Goal: Task Accomplishment & Management: Manage account settings

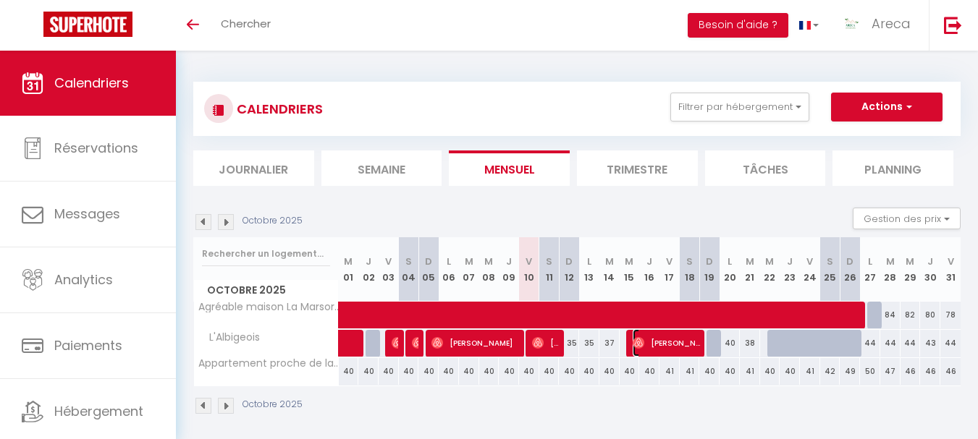
click at [677, 336] on span "[PERSON_NAME]" at bounding box center [665, 342] width 67 height 27
select select "OK"
select select "1"
select select "0"
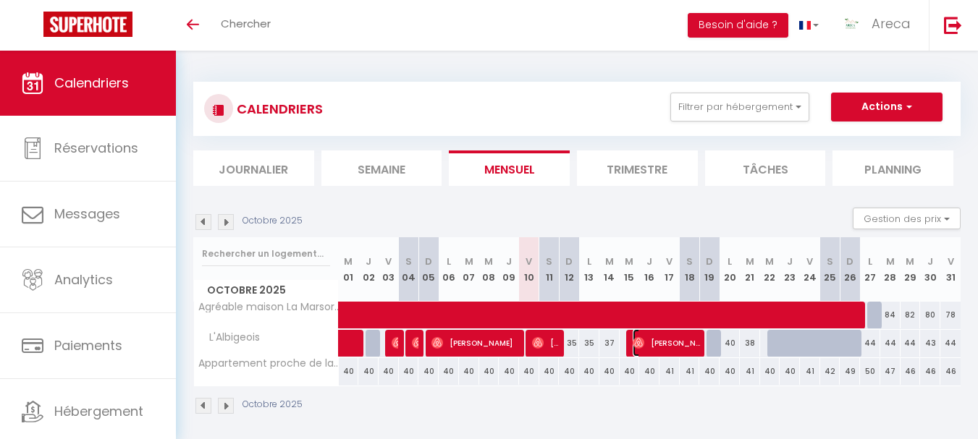
select select "1"
select select
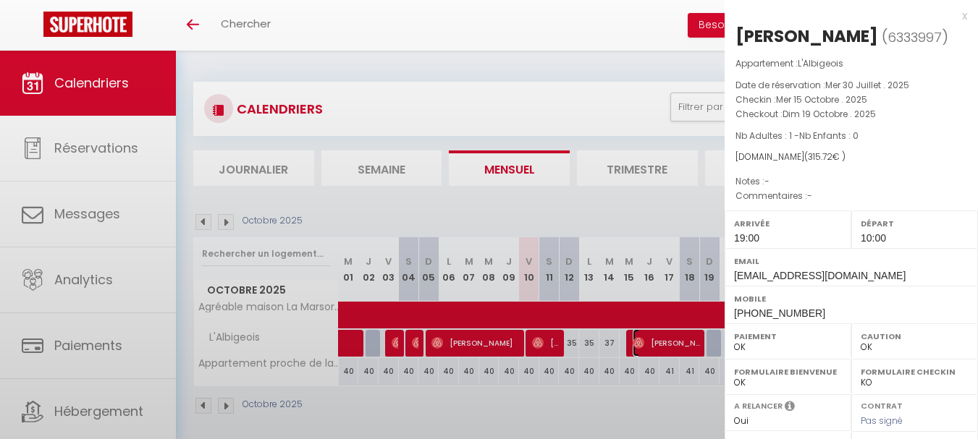
select select "37569"
select select "43605"
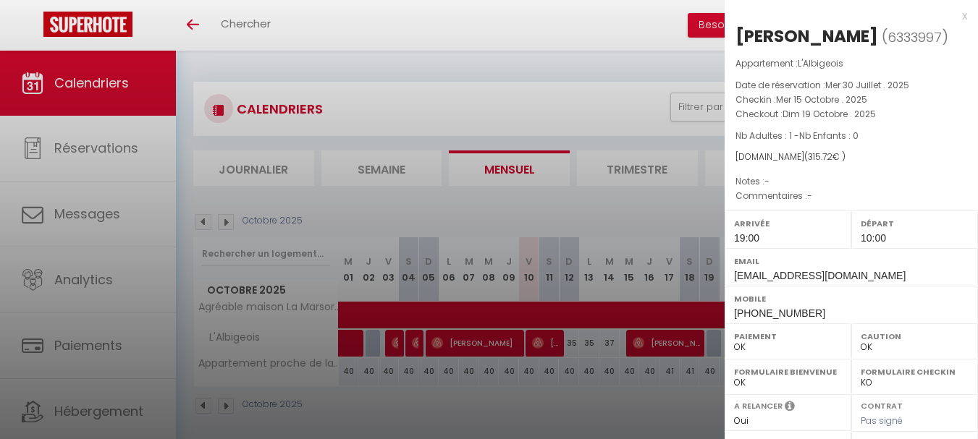
click at [952, 14] on div "x" at bounding box center [845, 15] width 242 height 17
